Goal: Task Accomplishment & Management: Complete application form

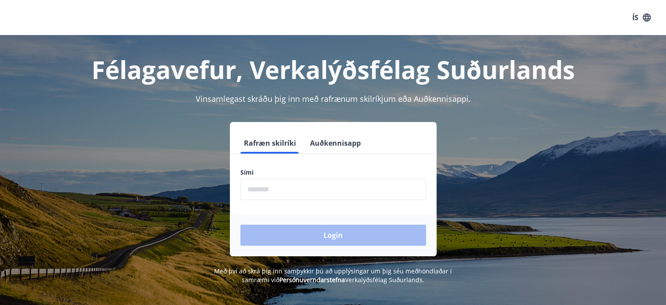
click at [651, 18] on icon "button" at bounding box center [647, 17] width 8 height 8
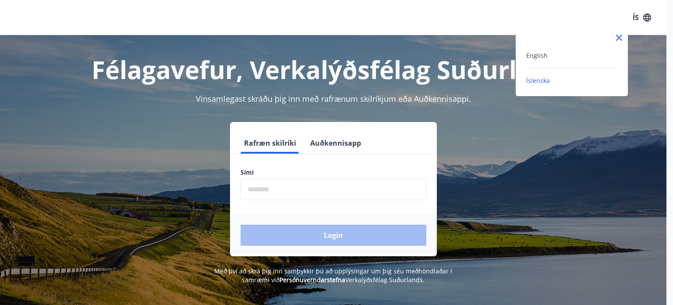
click at [557, 59] on div "English" at bounding box center [571, 55] width 91 height 11
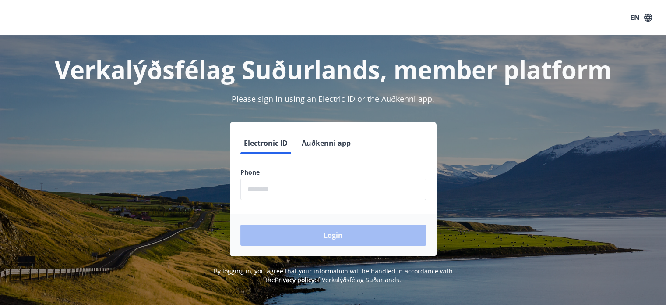
click at [308, 169] on label "Phone" at bounding box center [334, 172] width 186 height 9
click at [305, 187] on input "phone" at bounding box center [334, 188] width 186 height 21
type input "********"
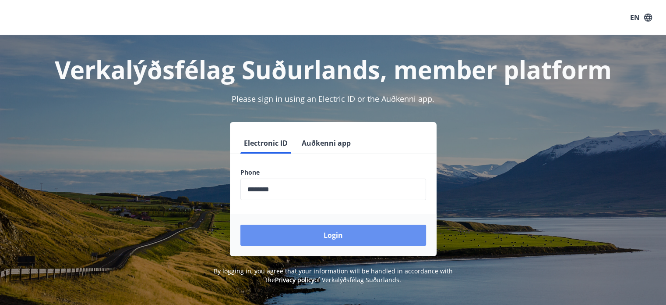
click at [326, 234] on button "Login" at bounding box center [334, 234] width 186 height 21
